Goal: Register for event/course

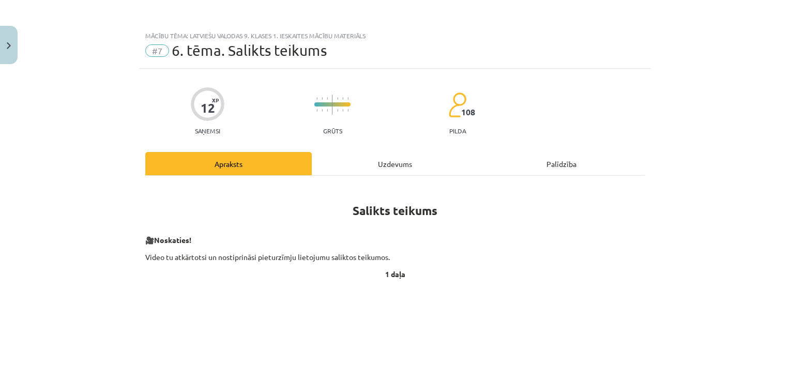
scroll to position [207, 0]
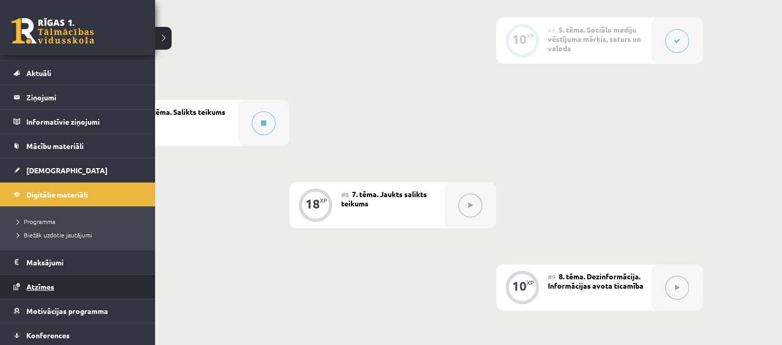
scroll to position [43, 0]
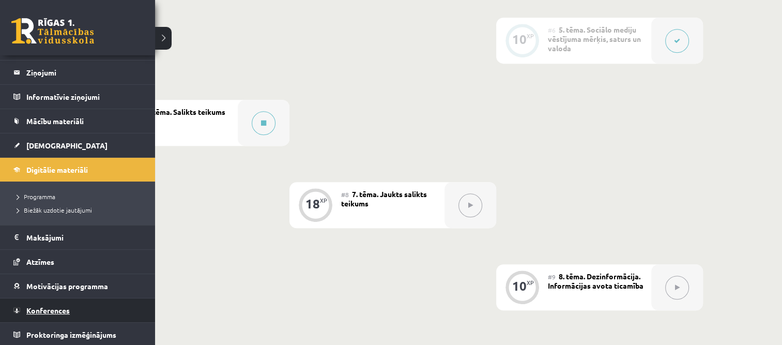
click at [55, 306] on span "Konferences" at bounding box center [47, 310] width 43 height 9
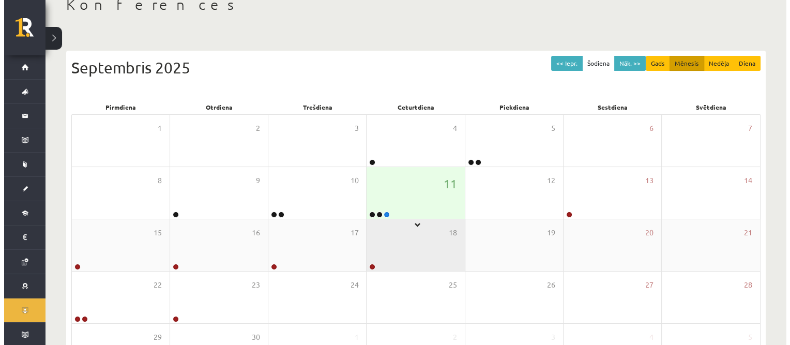
scroll to position [103, 0]
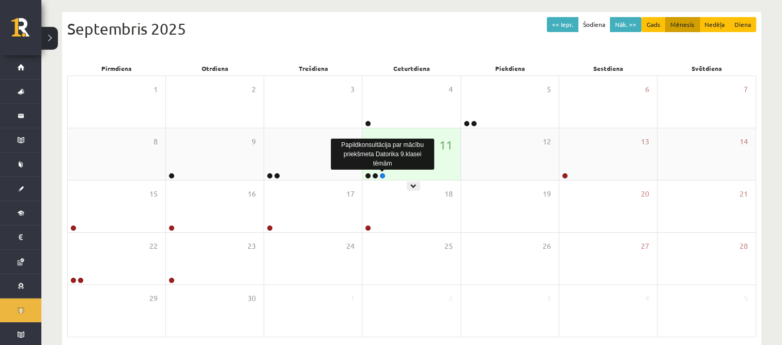
click at [384, 176] on link at bounding box center [383, 176] width 6 height 6
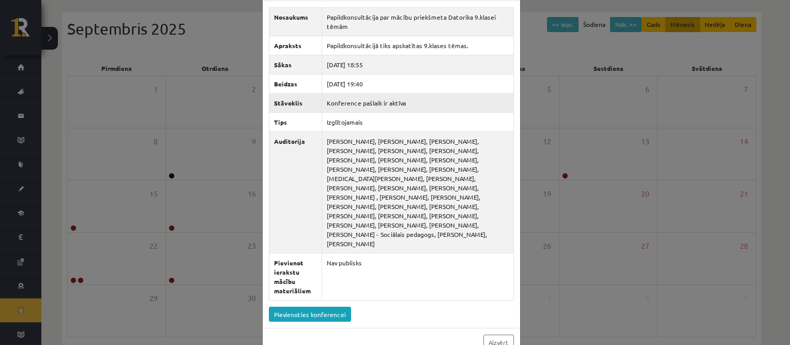
scroll to position [50, 0]
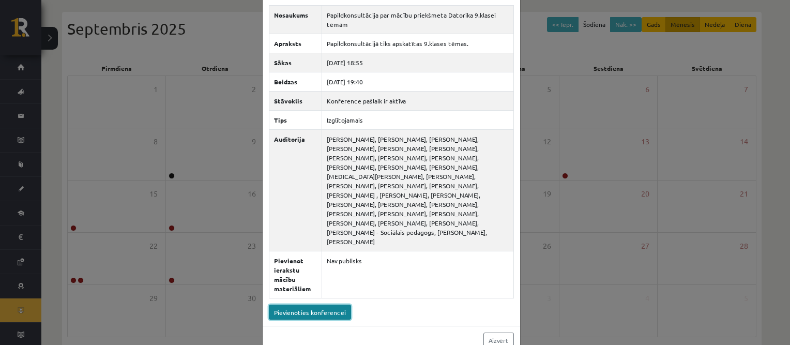
click at [327, 305] on link "Pievienoties konferencei" at bounding box center [310, 312] width 82 height 15
click at [236, 83] on div "Papildkonsultācija par mācību priekšmeta Datorika 9.klasei tēmām × Nosaukums Pa…" at bounding box center [395, 172] width 790 height 345
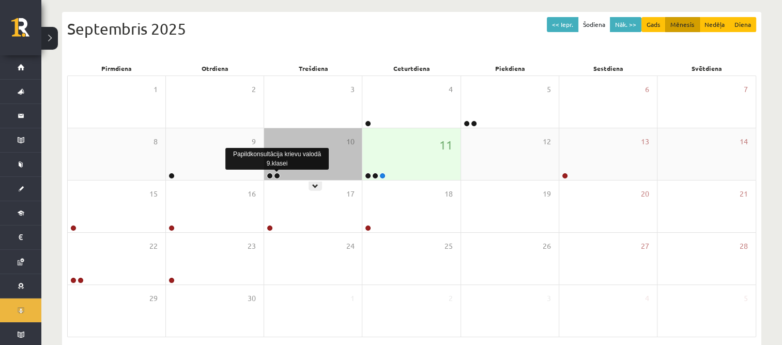
click at [279, 175] on link at bounding box center [277, 176] width 6 height 6
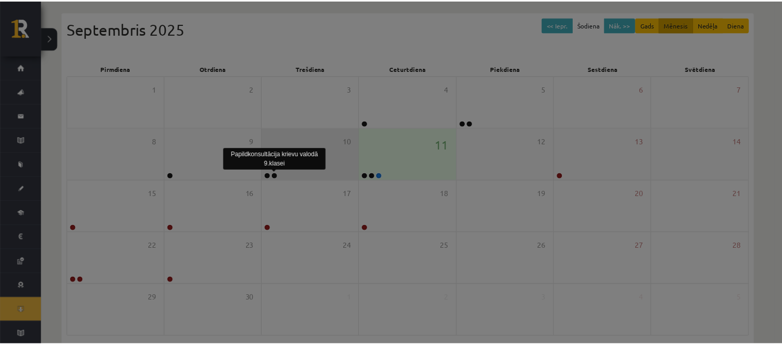
scroll to position [0, 0]
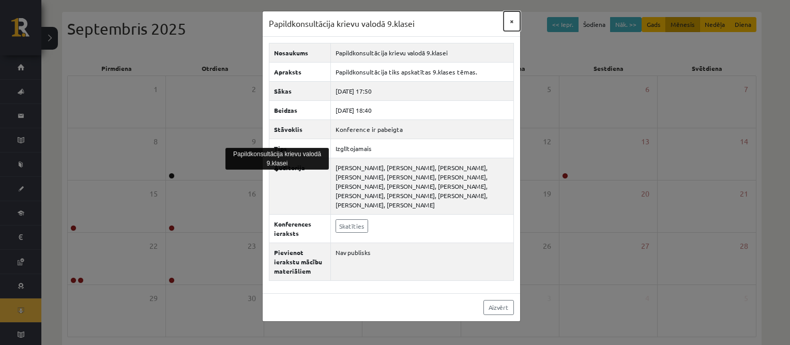
click at [510, 21] on button "×" at bounding box center [512, 21] width 17 height 20
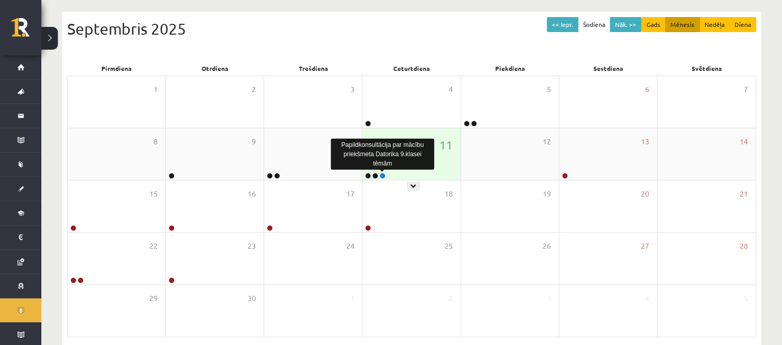
click at [382, 175] on link at bounding box center [383, 176] width 6 height 6
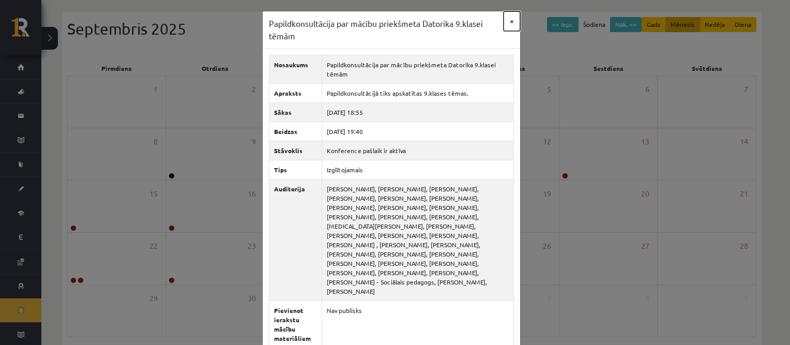
click at [508, 19] on button "×" at bounding box center [512, 21] width 17 height 20
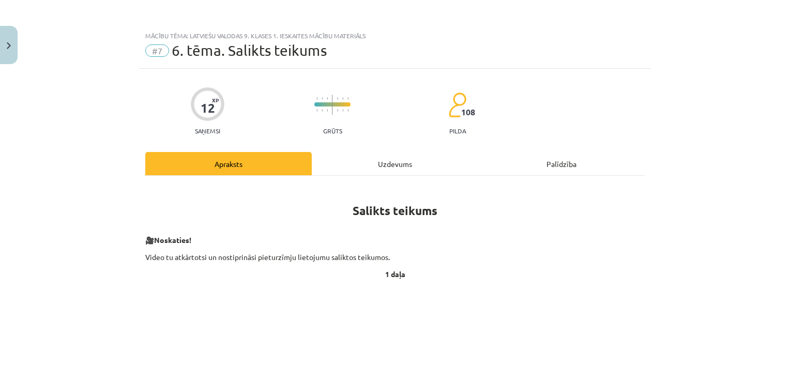
scroll to position [207, 0]
